Goal: Information Seeking & Learning: Learn about a topic

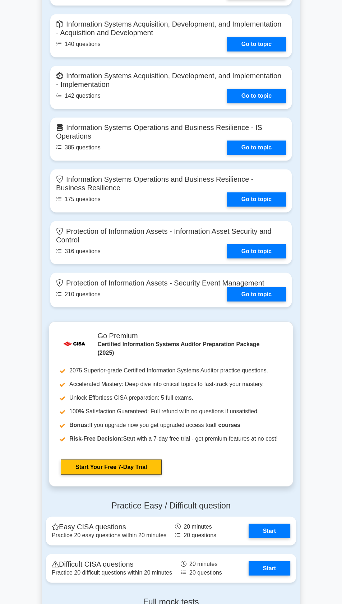
scroll to position [1413, 0]
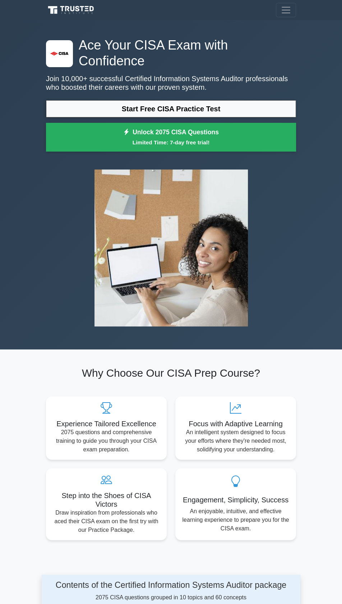
click at [157, 240] on img at bounding box center [171, 248] width 165 height 168
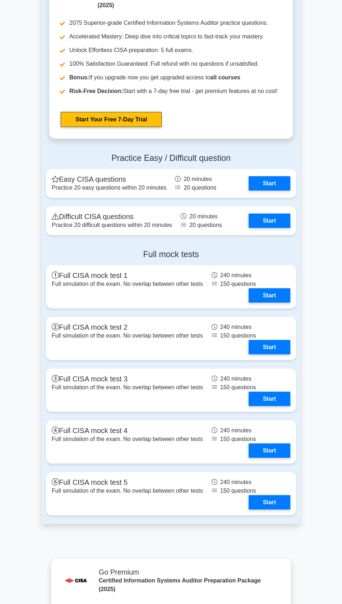
scroll to position [1125, 0]
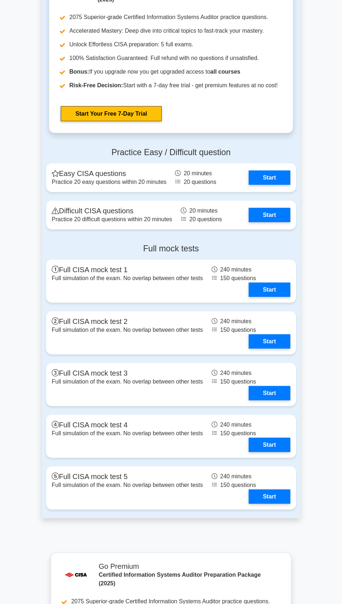
click at [249, 386] on link "Start" at bounding box center [270, 393] width 42 height 14
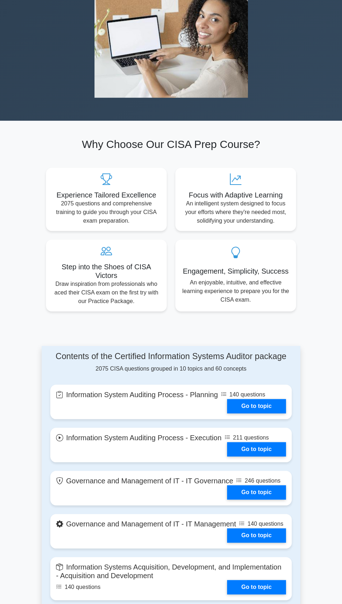
scroll to position [0, 0]
